Goal: Task Accomplishment & Management: Complete application form

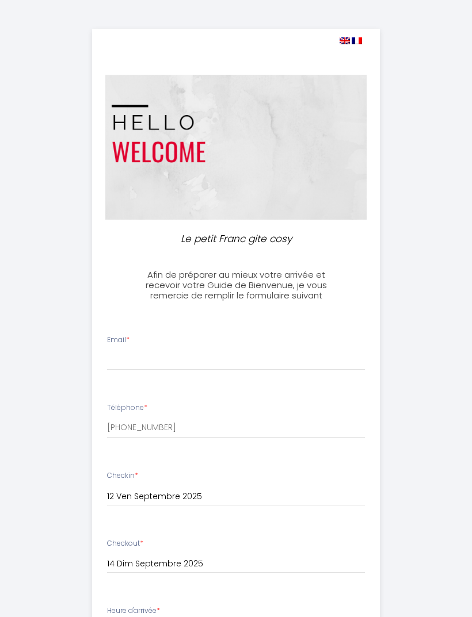
select select
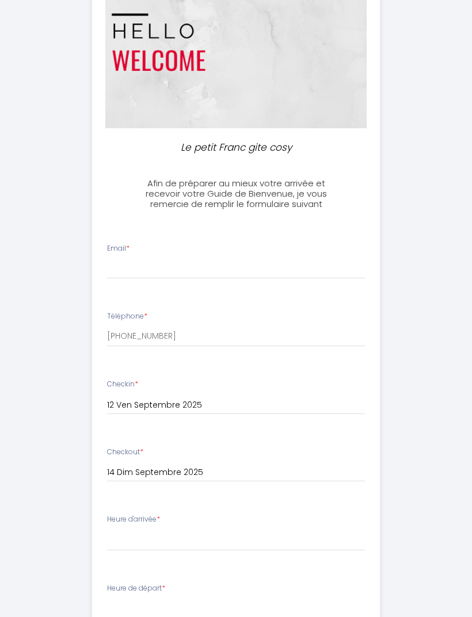
scroll to position [92, 0]
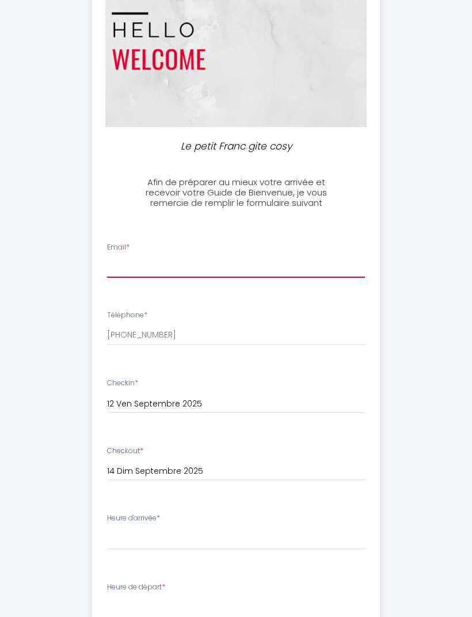
click at [268, 258] on input "Email *" at bounding box center [236, 268] width 258 height 21
type input "[EMAIL_ADDRESS][DOMAIN_NAME]"
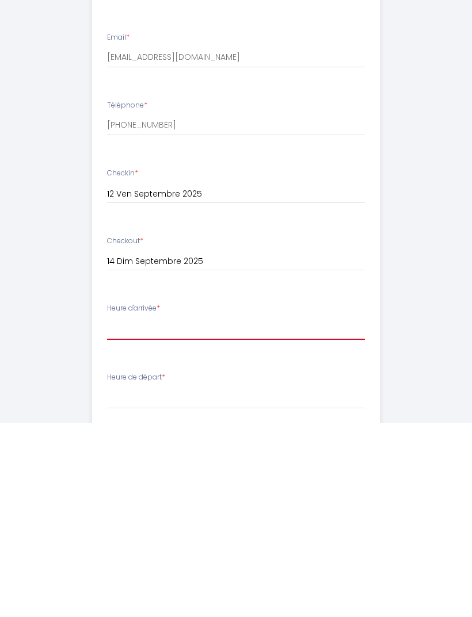
click at [148, 512] on select "16:00 16:30 17:00 17:30 18:00 18:30 19:00 19:30 20:00 20:30 21:00 21:30 22:00 2…" at bounding box center [236, 523] width 258 height 22
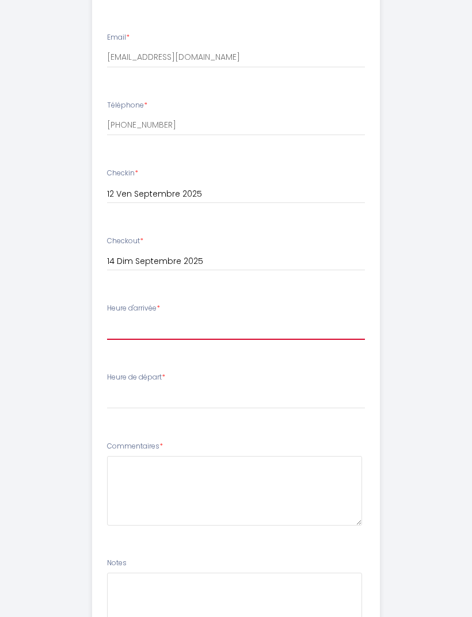
select select "17:00"
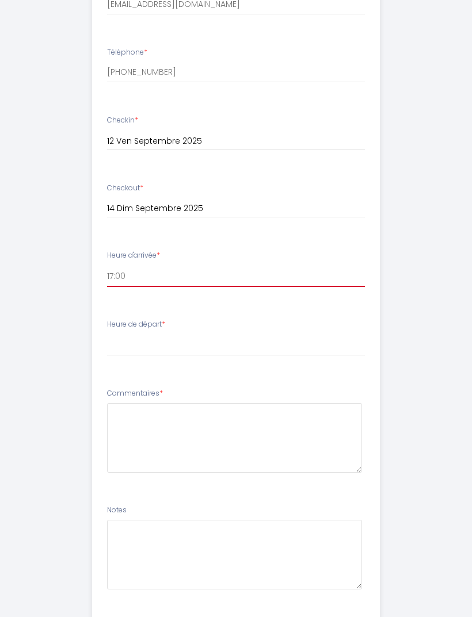
scroll to position [358, 0]
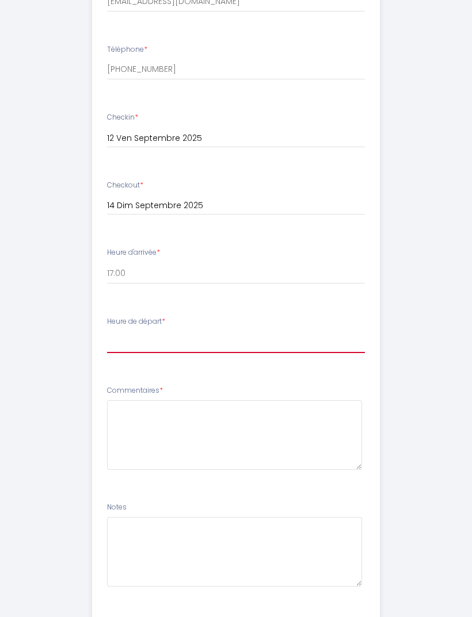
click at [148, 334] on select "00:00 00:30 01:00 01:30 02:00 02:30 03:00 03:30 04:00 04:30 05:00 05:30 06:00 0…" at bounding box center [236, 343] width 258 height 22
click at [151, 331] on select "00:00 00:30 01:00 01:30 02:00 02:30 03:00 03:30 04:00 04:30 05:00 05:30 06:00 0…" at bounding box center [236, 342] width 258 height 22
select select "10:00"
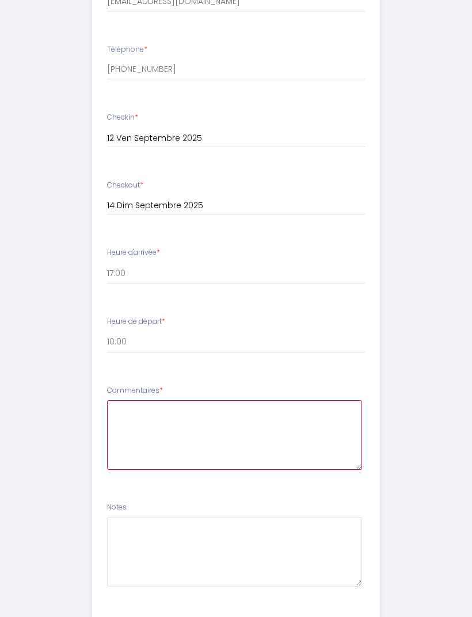
click at [275, 411] on textarea at bounding box center [234, 436] width 255 height 70
click at [356, 411] on textarea "Bonjour, Pour notre départ le [DATE] 14, serait-il envisageable de décaler" at bounding box center [234, 436] width 255 height 70
click at [354, 414] on textarea "Bonjour, Pour notre départ le [DATE] 14, serait-il envisageable de décaler" at bounding box center [234, 436] width 255 height 70
click at [171, 425] on textarea "Bonjour, Pour notre départ le [DATE] 14, serait-il envisageable de la décaler" at bounding box center [234, 436] width 255 height 70
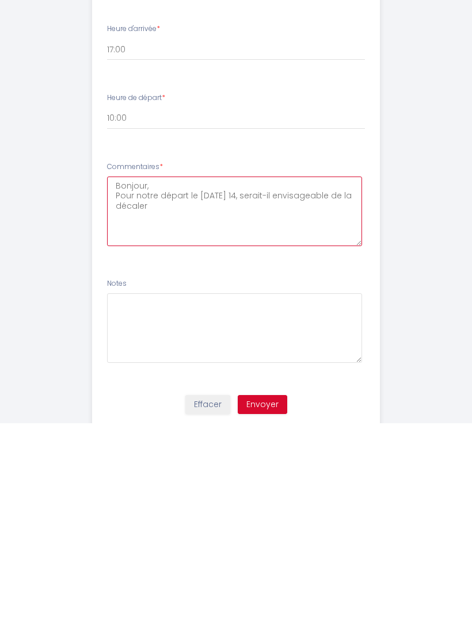
scroll to position [421, 0]
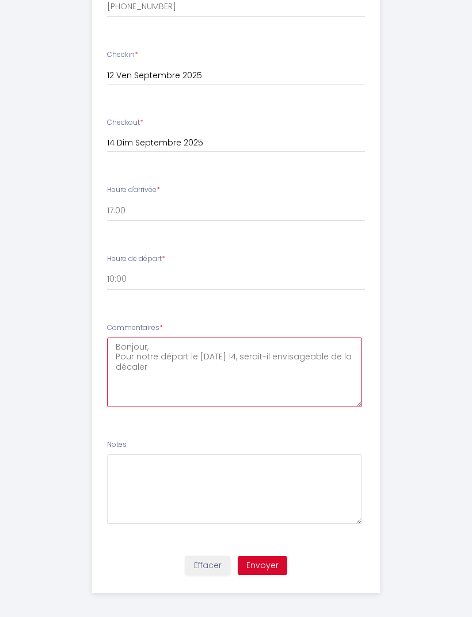
click at [132, 367] on textarea "Bonjour, Pour notre départ le [DATE] 14, serait-il envisageable de la décaler" at bounding box center [234, 373] width 255 height 70
click at [169, 365] on textarea "Bonjour, Pour notre départ le [DATE] 14, serait-il envisageable de décaler" at bounding box center [234, 373] width 255 height 70
click at [160, 353] on textarea "Bonjour, Pour notre départ le [DATE] 14, serait-il envisageable de décaler" at bounding box center [234, 373] width 255 height 70
click at [237, 363] on textarea "Bonjour, Pour notre heure de départ le [DATE] 14, serait-il envisageable de déc…" at bounding box center [234, 373] width 255 height 70
click at [185, 360] on textarea "Bonjour, Pour notre heure de départ le [DATE] 14, serait-il envisageable de déc…" at bounding box center [234, 373] width 255 height 70
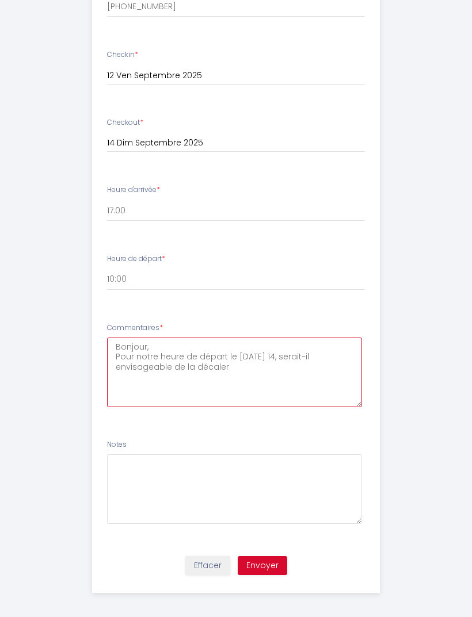
click at [251, 365] on textarea "Bonjour, Pour notre heure de départ le [DATE] 14, serait-il envisageable de la …" at bounding box center [234, 373] width 255 height 70
click at [118, 359] on textarea "Bonjour, Pour notre heure de départ le [DATE] 14, serait-il envisageable de la …" at bounding box center [234, 373] width 255 height 70
click at [172, 359] on textarea "Bonjour, Pour notre heure de départ le [DATE] 14, serait-il envisageable de la …" at bounding box center [234, 373] width 255 height 70
type textarea "Bonjour, Pour notre heure de départ le [DATE] 14, serait-il envisageable dans l…"
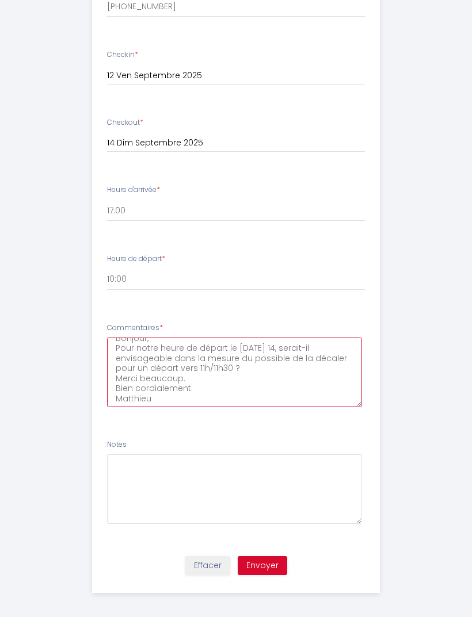
scroll to position [8, 0]
click at [164, 391] on textarea "Bonjour, Pour notre heure de départ le [DATE] 14, serait-il envisageable dans l…" at bounding box center [234, 373] width 255 height 70
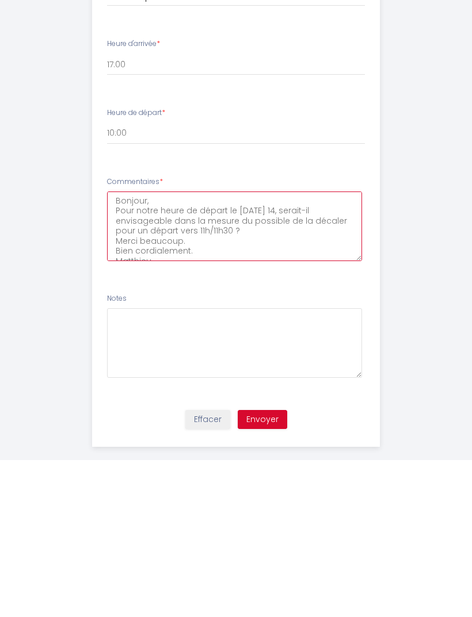
scroll to position [421, 0]
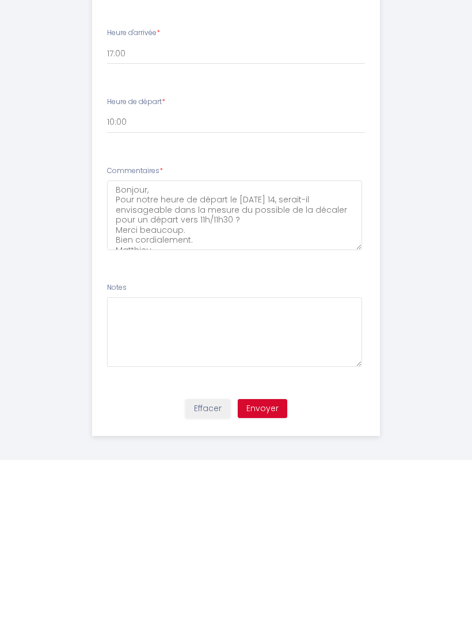
click at [277, 556] on button "Envoyer" at bounding box center [262, 566] width 49 height 20
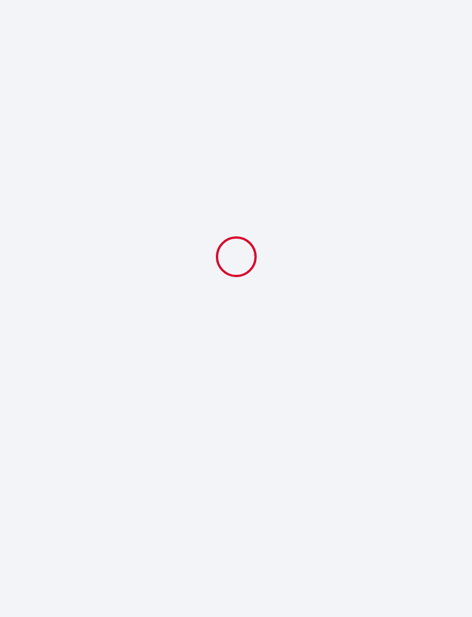
select select "17:00"
select select "10:00"
